Goal: Use online tool/utility: Utilize a website feature to perform a specific function

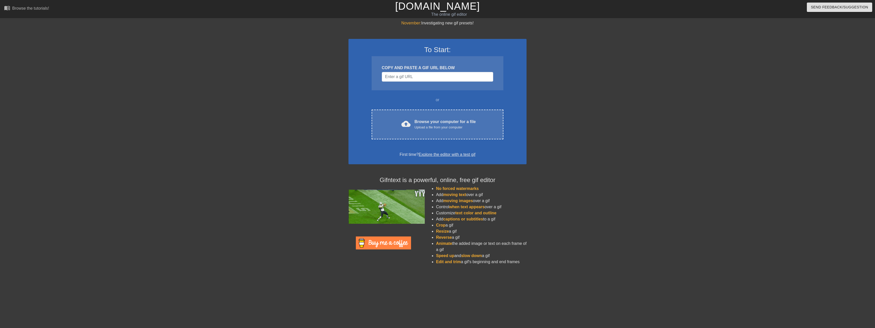
click at [402, 83] on div "COPY AND PASTE A GIF URL BELOW" at bounding box center [438, 73] width 132 height 34
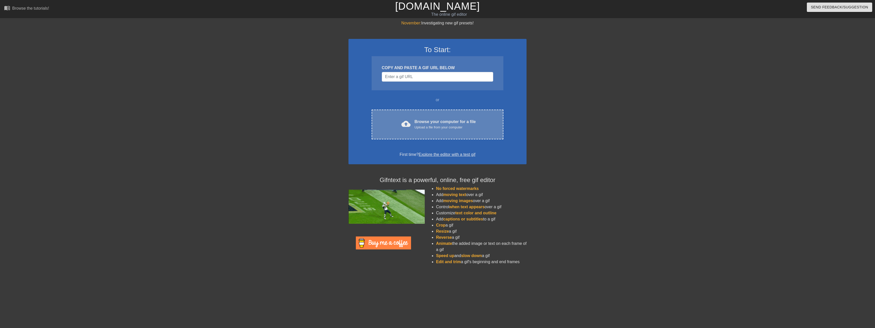
click at [403, 136] on div "cloud_upload Browse your computer for a file Upload a file from your computer C…" at bounding box center [438, 125] width 132 height 30
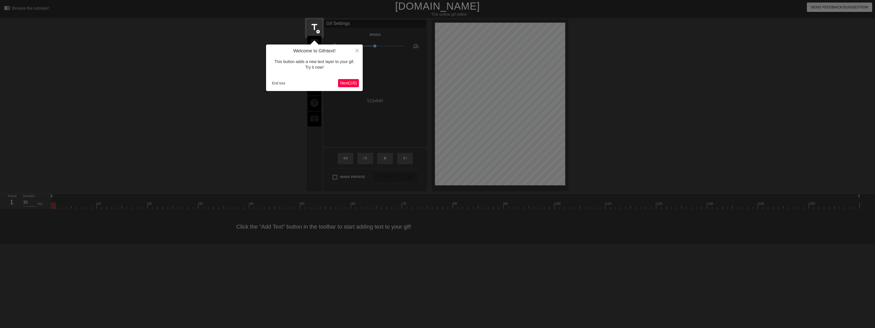
click at [356, 83] on span "Next ( 1 / 6 )" at bounding box center [348, 83] width 17 height 4
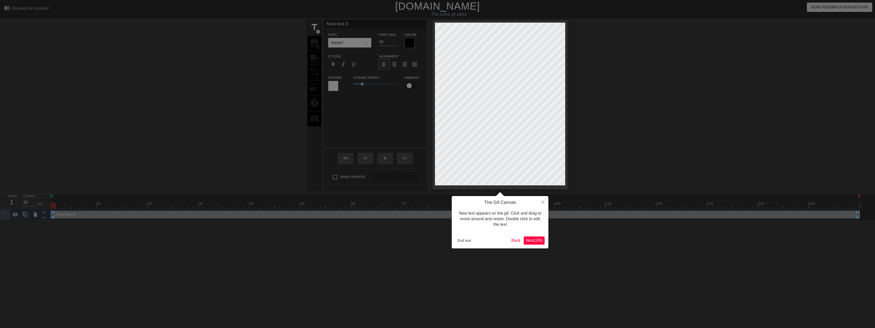
click at [537, 244] on button "Next ( 2 / 6 )" at bounding box center [534, 241] width 21 height 8
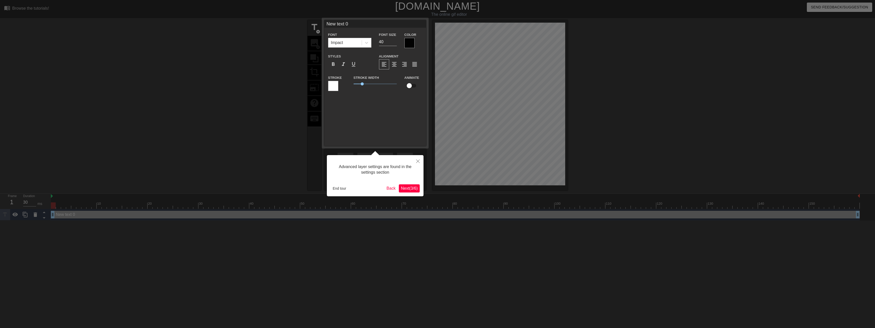
click at [404, 191] on span "Next ( 3 / 6 )" at bounding box center [409, 188] width 17 height 4
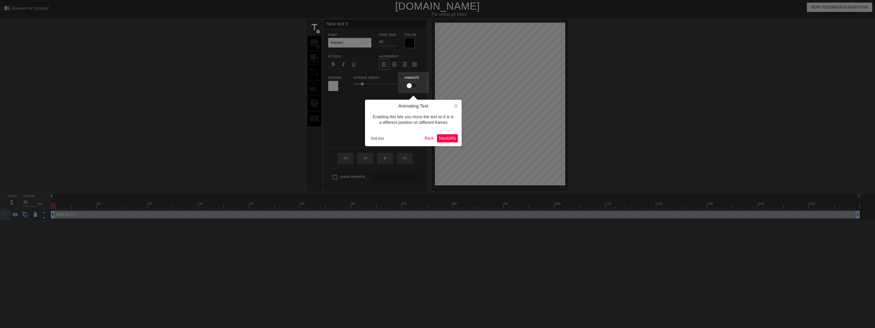
click at [446, 135] on button "Next ( 4 / 6 )" at bounding box center [447, 138] width 21 height 8
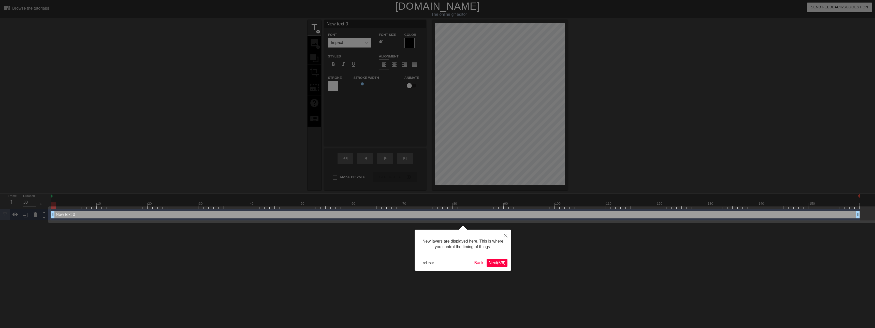
click at [511, 237] on div at bounding box center [437, 164] width 875 height 328
click at [505, 236] on icon "Close" at bounding box center [506, 236] width 4 height 4
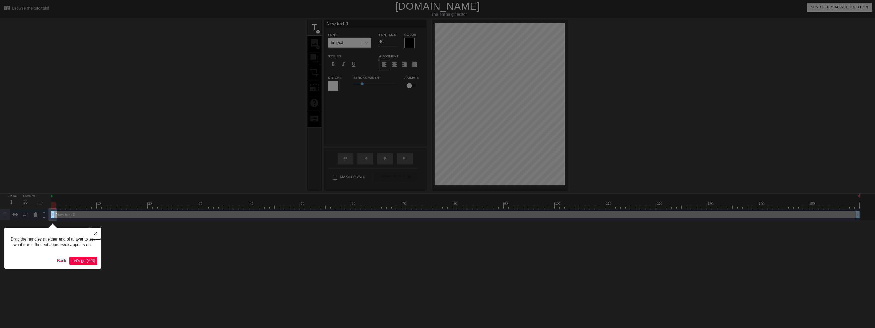
click at [91, 236] on button "Close" at bounding box center [95, 234] width 11 height 12
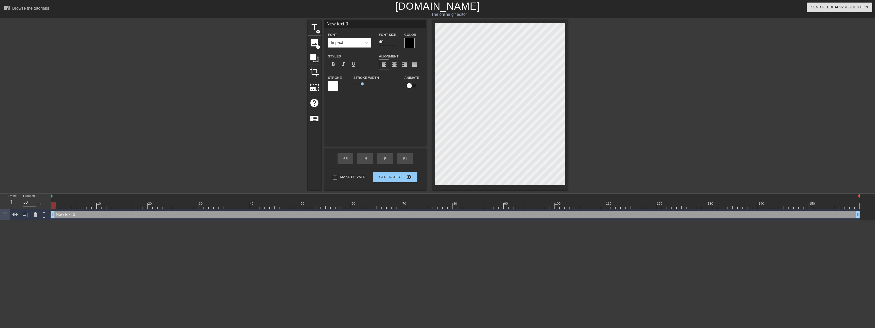
scroll to position [1, 1]
click at [37, 218] on div at bounding box center [35, 214] width 10 height 11
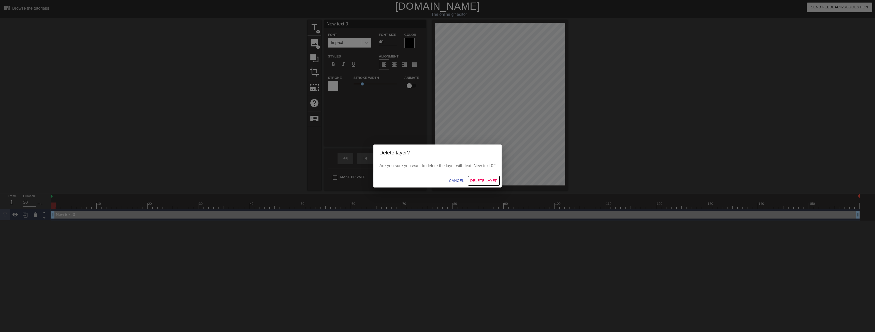
click at [485, 180] on span "Delete Layer" at bounding box center [483, 181] width 27 height 6
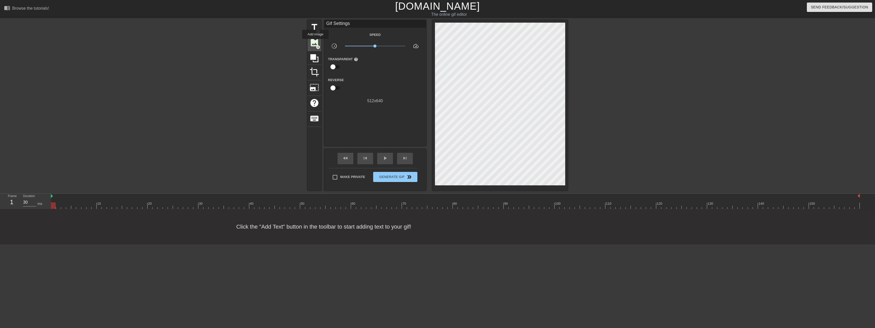
click at [315, 42] on span "image" at bounding box center [315, 43] width 10 height 10
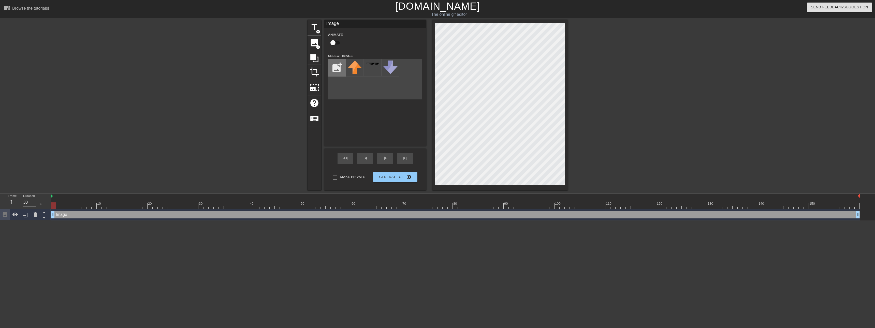
click at [343, 70] on input "file" at bounding box center [336, 67] width 17 height 17
type input "C:\fakepath\image.png"
click at [422, 157] on div "title add_circle image add_circle crop photo_size_select_large help keyboard Im…" at bounding box center [438, 105] width 260 height 170
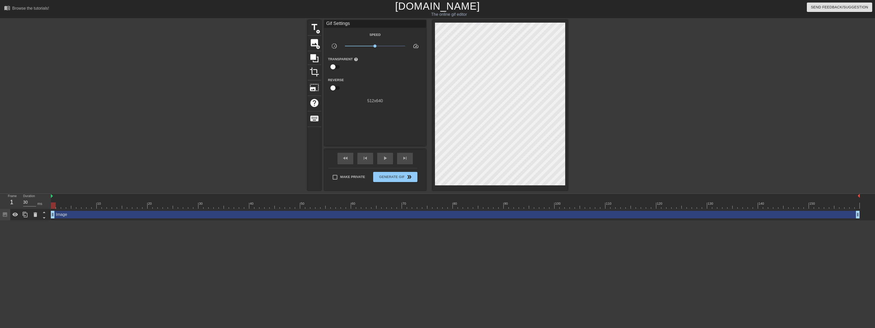
click at [461, 152] on div "title add_circle image add_circle crop photo_size_select_large help keyboard Gi…" at bounding box center [438, 105] width 260 height 170
click at [78, 215] on div "Image drag_handle drag_handle" at bounding box center [455, 215] width 809 height 8
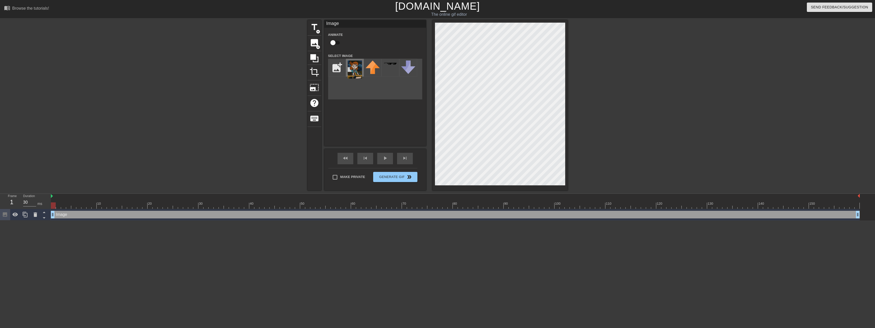
click at [354, 70] on img at bounding box center [355, 70] width 14 height 18
click at [532, 21] on div at bounding box center [499, 105] width 135 height 170
click at [534, 186] on div at bounding box center [499, 105] width 135 height 170
click at [52, 196] on img at bounding box center [52, 196] width 2 height 4
drag, startPoint x: 54, startPoint y: 214, endPoint x: 62, endPoint y: 225, distance: 13.2
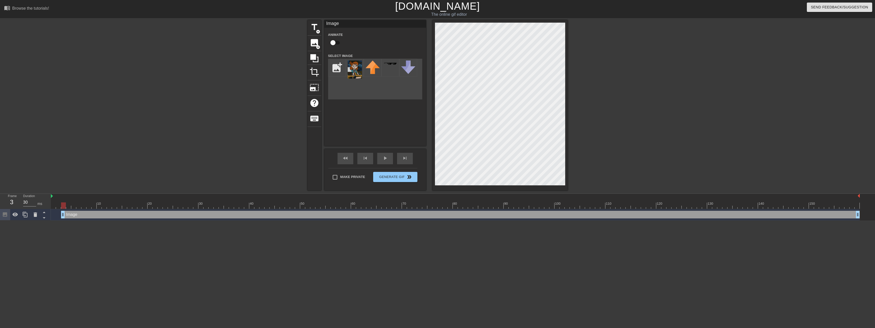
click at [62, 221] on html "menu_book Browse the tutorials! [DOMAIN_NAME] The online gif editor Send Feedba…" at bounding box center [437, 110] width 875 height 221
click at [52, 198] on img at bounding box center [52, 196] width 2 height 4
click at [63, 207] on div at bounding box center [455, 205] width 809 height 6
click at [58, 209] on div at bounding box center [455, 205] width 809 height 6
click at [58, 209] on div at bounding box center [58, 205] width 5 height 6
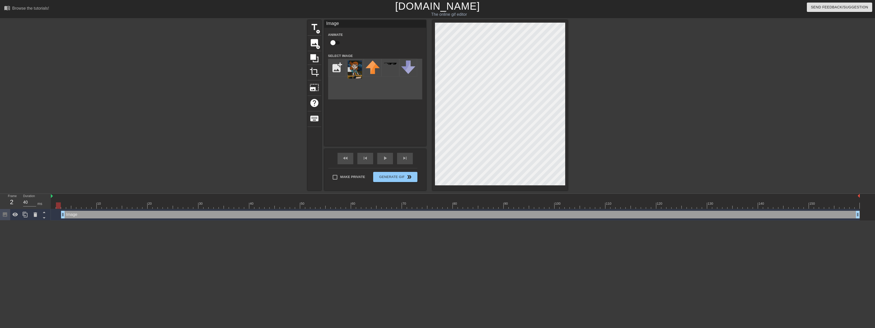
type input "30"
drag, startPoint x: 62, startPoint y: 215, endPoint x: 51, endPoint y: 216, distance: 11.3
click at [51, 216] on div "Frame 1 Duration 30 ms 10 20 30 40 50 60 70 80 90 100 110 120 130 140 150" at bounding box center [437, 207] width 875 height 27
click at [60, 221] on html "menu_book Browse the tutorials! [DOMAIN_NAME] The online gif editor Send Feedba…" at bounding box center [437, 110] width 875 height 221
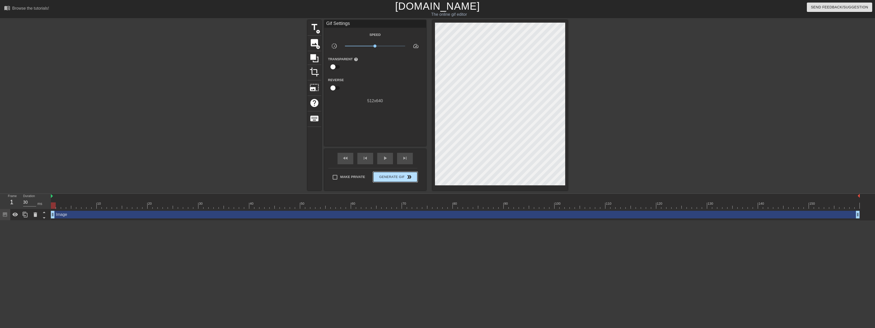
click at [388, 180] on button "Generate Gif double_arrow" at bounding box center [395, 177] width 44 height 10
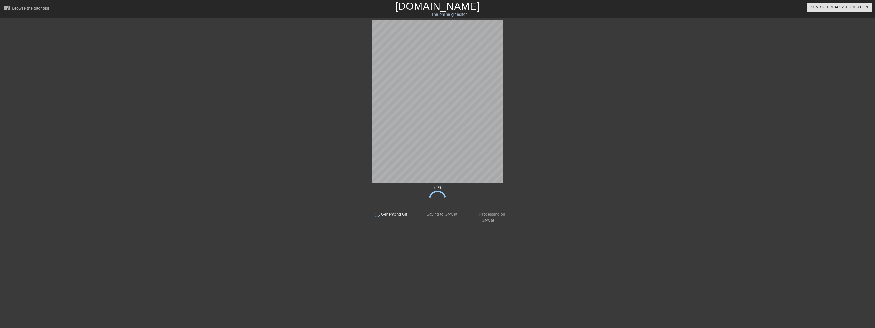
drag, startPoint x: 255, startPoint y: 104, endPoint x: 141, endPoint y: 1, distance: 153.6
click at [255, 105] on div "24 % done Generating Gif done Saving to GfyCat done Processing on GfyCat title …" at bounding box center [437, 121] width 875 height 203
click at [726, 220] on div "52 % done Generating Gif done Saving to GfyCat done Processing on GfyCat title …" at bounding box center [437, 121] width 875 height 203
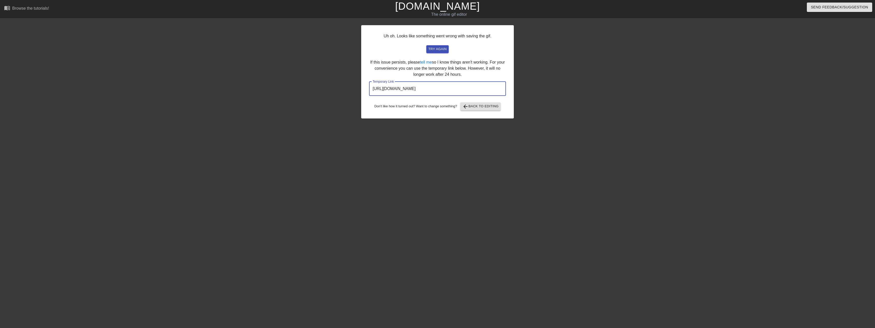
drag, startPoint x: 479, startPoint y: 88, endPoint x: 412, endPoint y: 80, distance: 67.9
click at [326, 93] on div "Uh oh. Looks like something went wrong with saving the gif. try again If this i…" at bounding box center [437, 96] width 875 height 153
